Goal: Task Accomplishment & Management: Complete application form

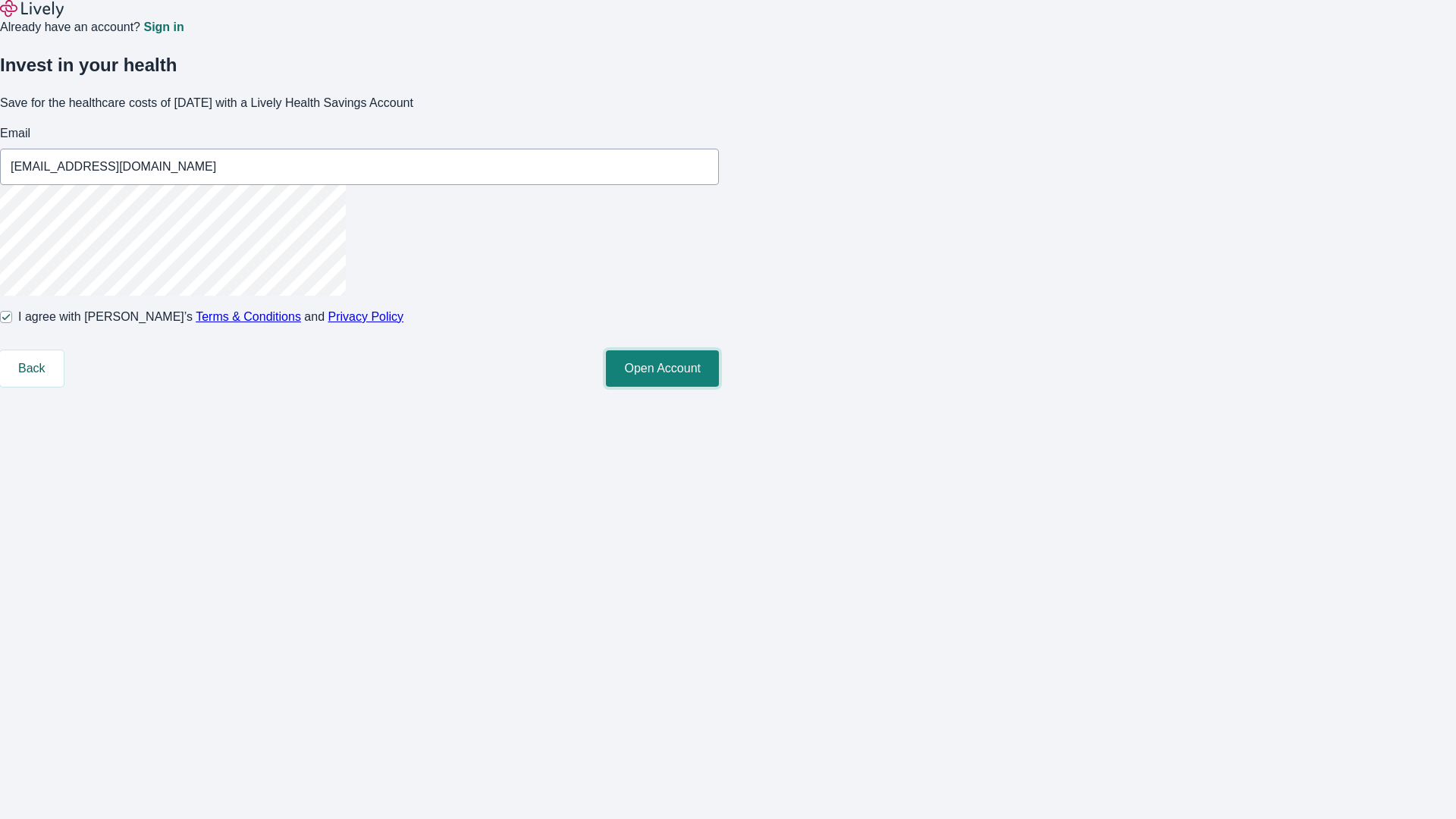
click at [719, 387] on button "Open Account" at bounding box center [662, 368] width 113 height 36
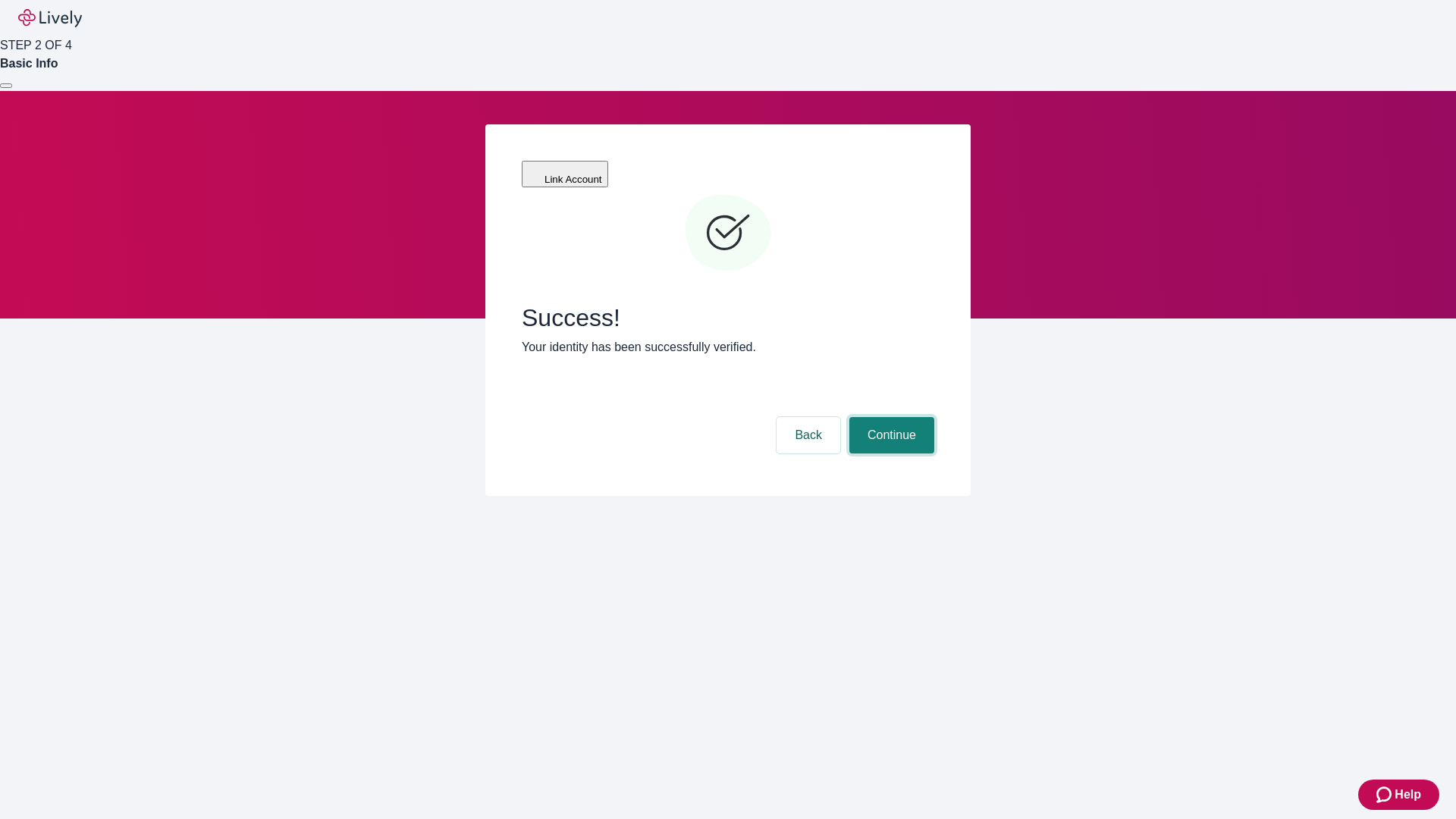
click at [890, 417] on button "Continue" at bounding box center [891, 435] width 85 height 36
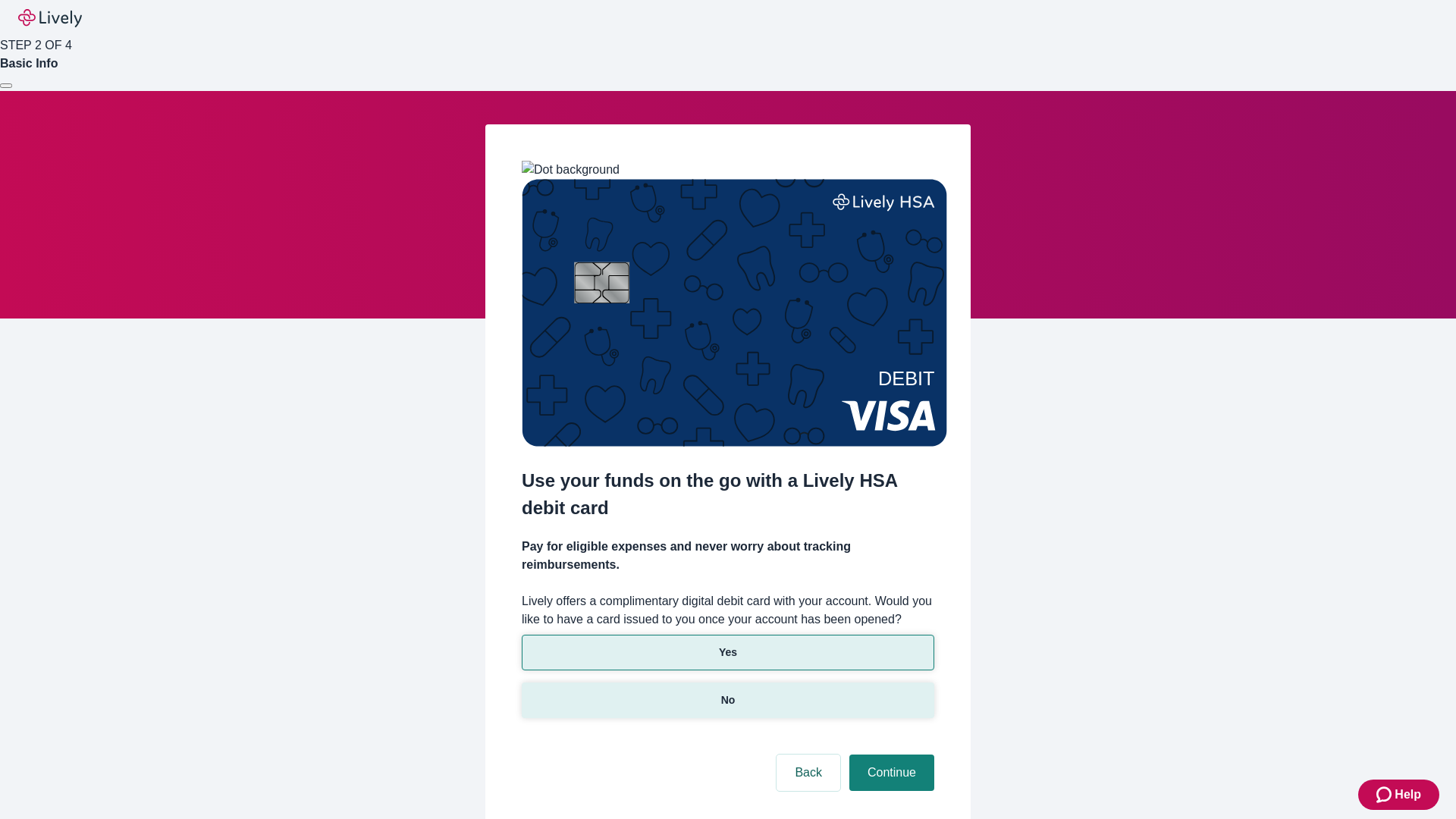
click at [727, 693] on p "No" at bounding box center [728, 700] width 14 height 16
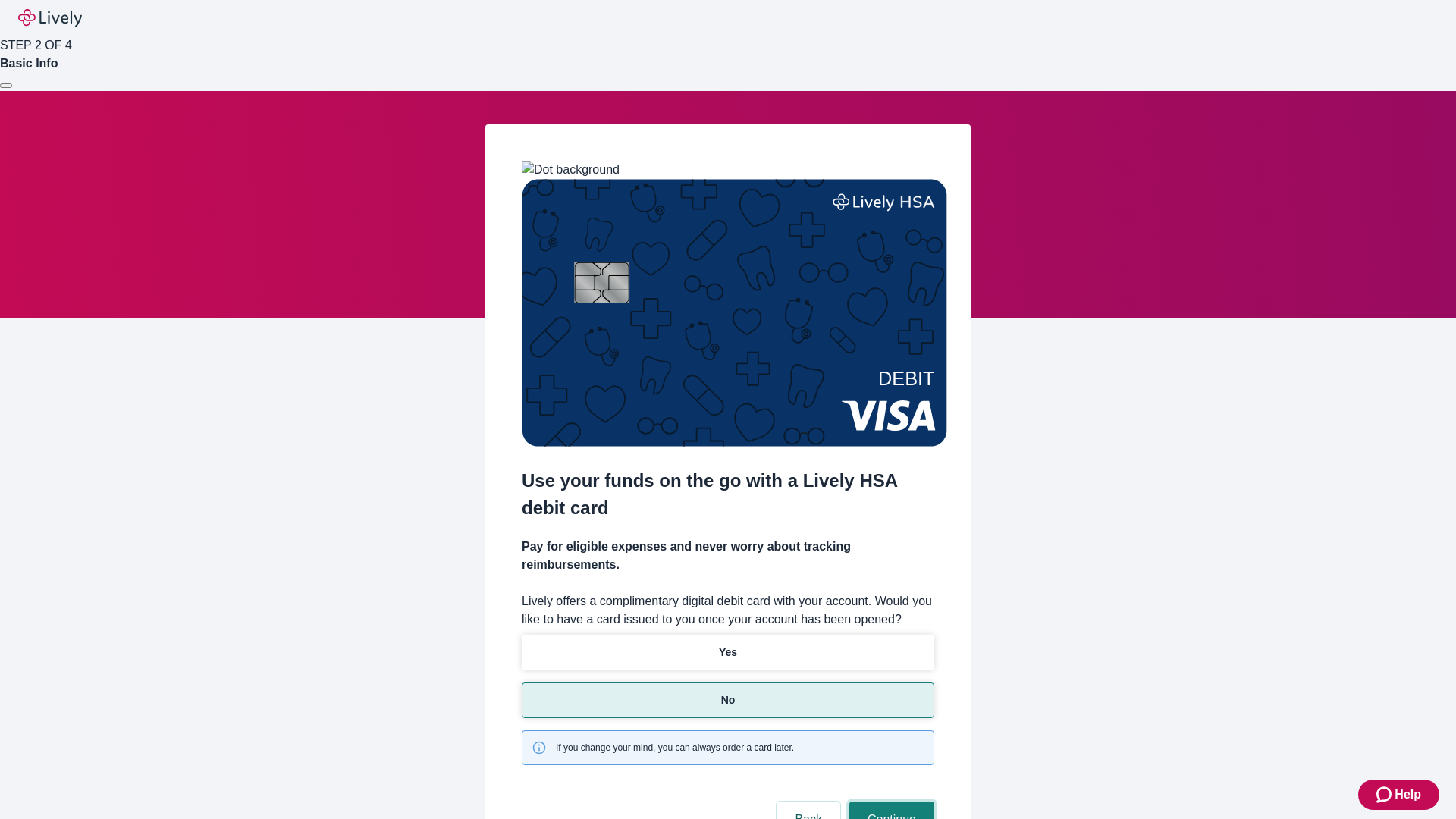
click at [890, 801] on button "Continue" at bounding box center [891, 819] width 85 height 36
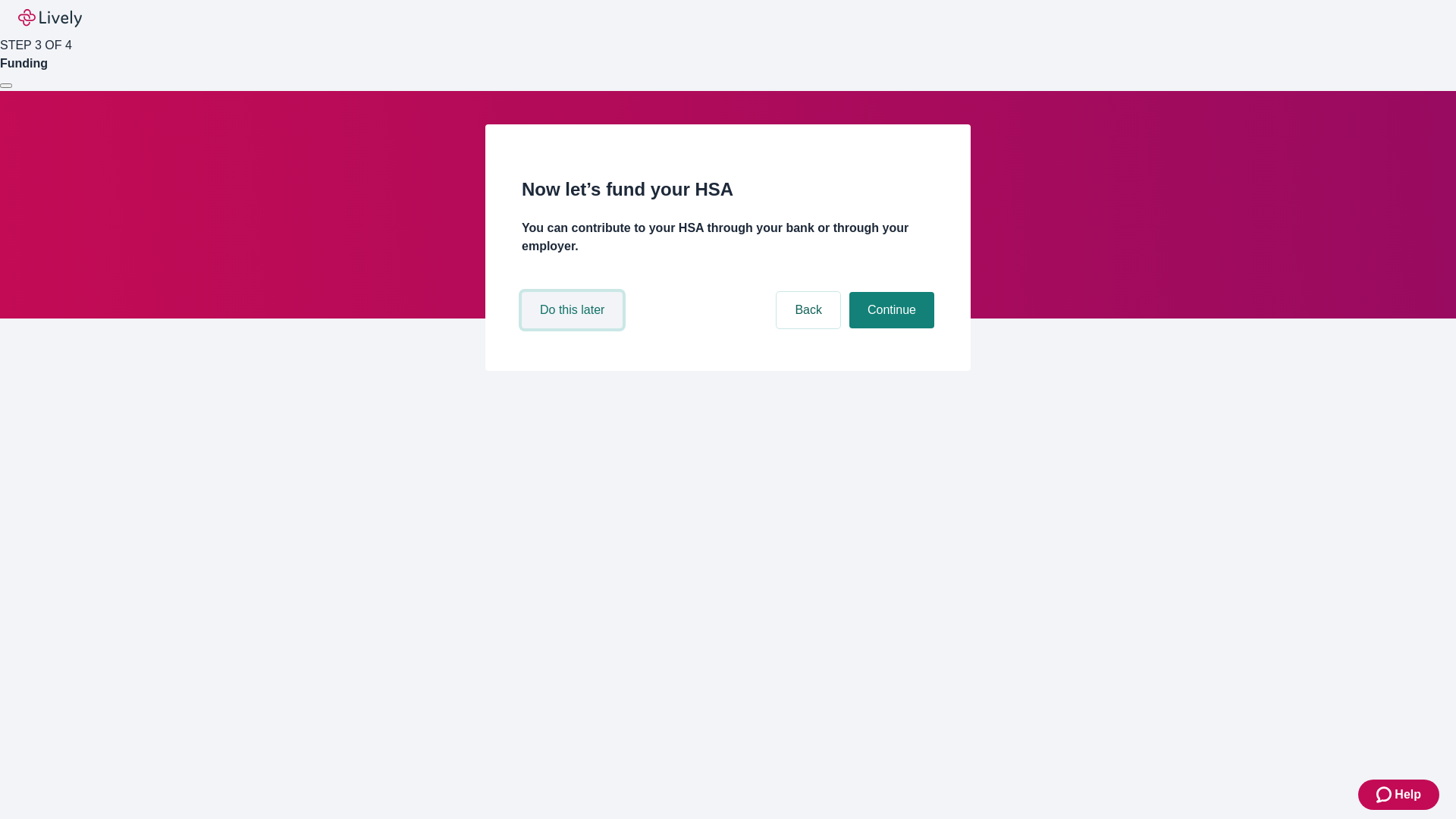
click at [574, 329] on button "Do this later" at bounding box center [572, 310] width 101 height 36
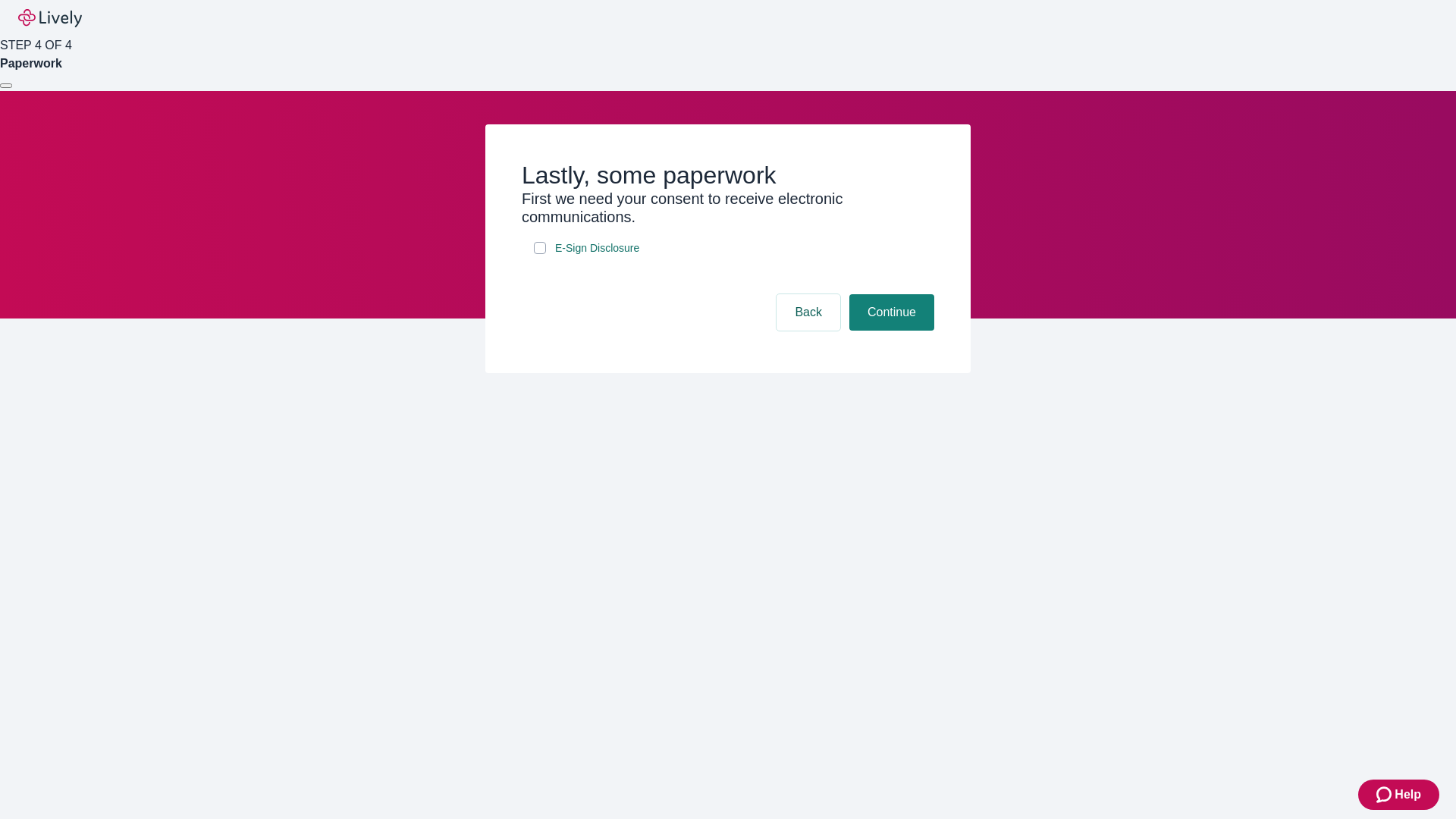
click at [540, 254] on input "E-Sign Disclosure" at bounding box center [540, 248] width 12 height 12
checkbox input "true"
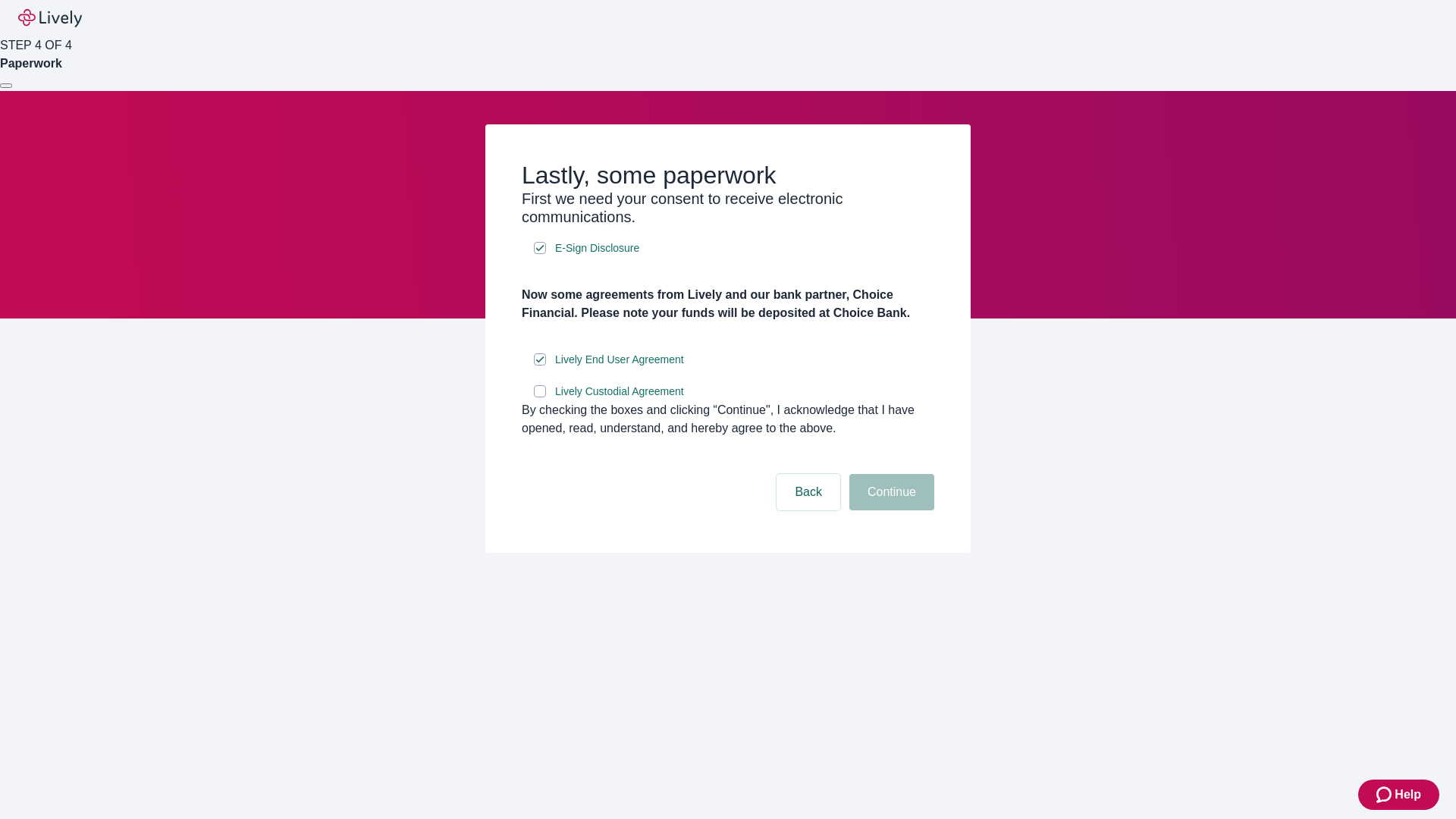
click at [540, 398] on input "Lively Custodial Agreement" at bounding box center [540, 391] width 12 height 12
checkbox input "true"
click at [890, 511] on button "Continue" at bounding box center [891, 492] width 85 height 36
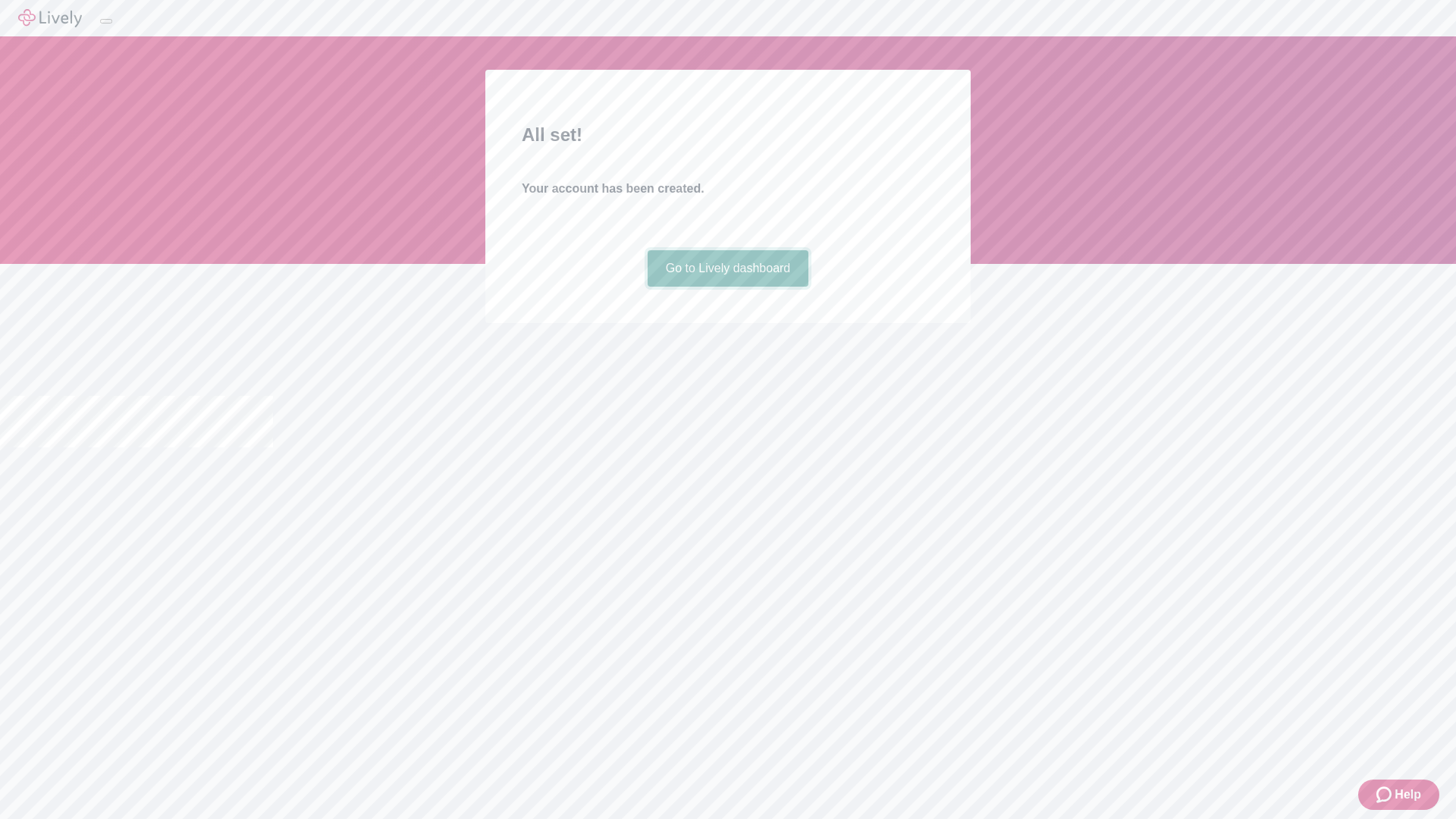
click at [727, 286] on link "Go to Lively dashboard" at bounding box center [729, 268] width 162 height 36
